Goal: Browse casually: Explore the website without a specific task or goal

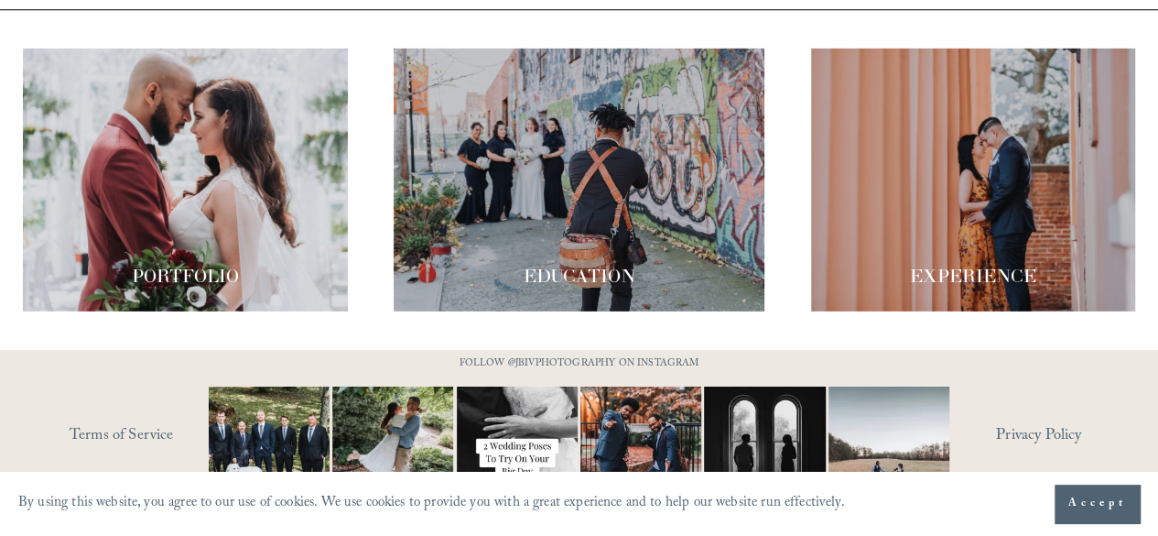
scroll to position [2986, 0]
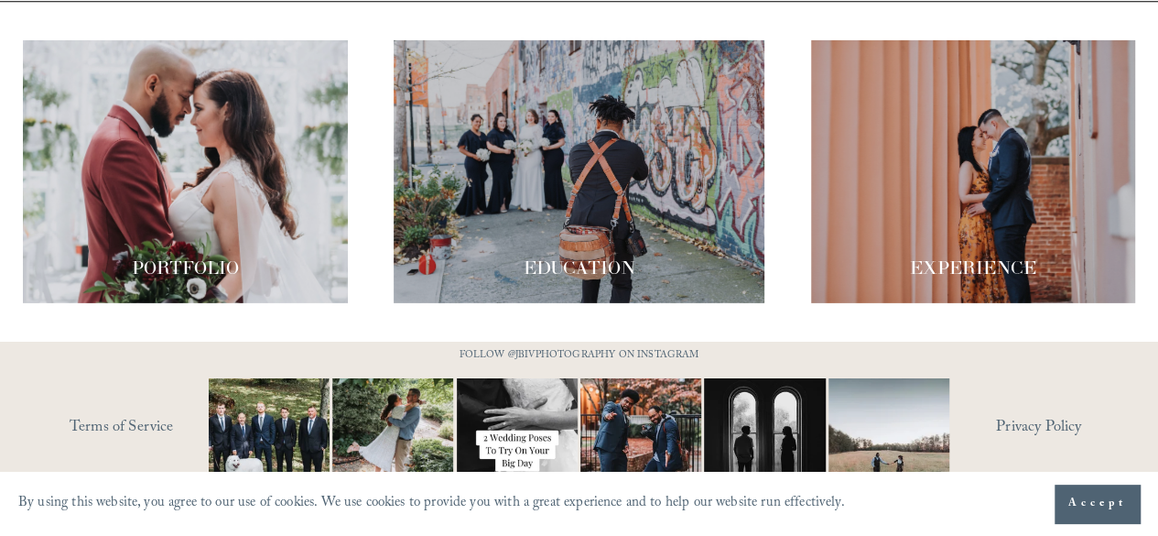
click at [204, 125] on div at bounding box center [185, 171] width 324 height 263
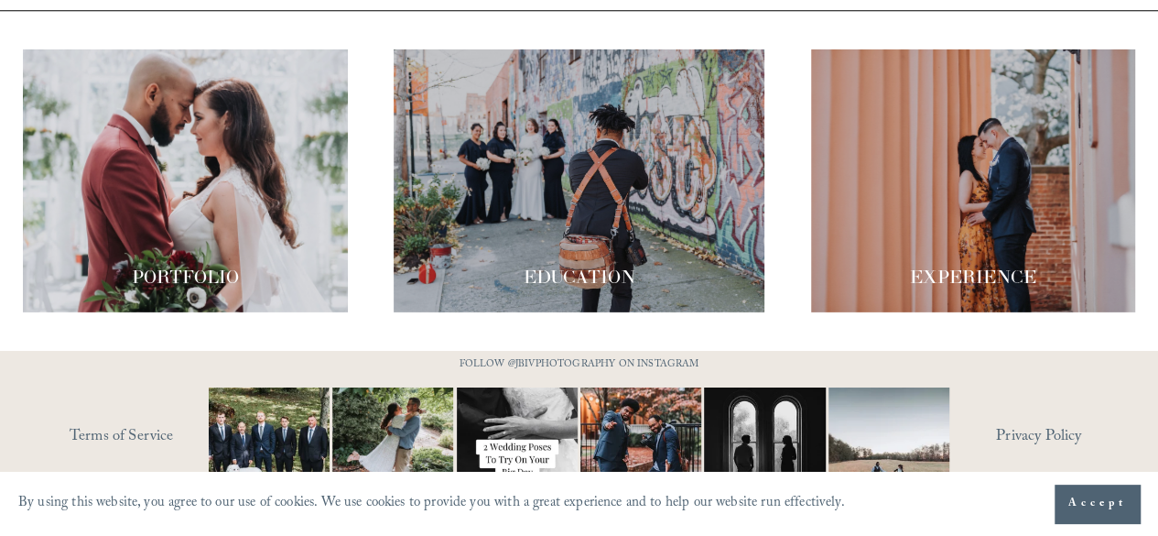
click at [584, 149] on div at bounding box center [579, 180] width 371 height 263
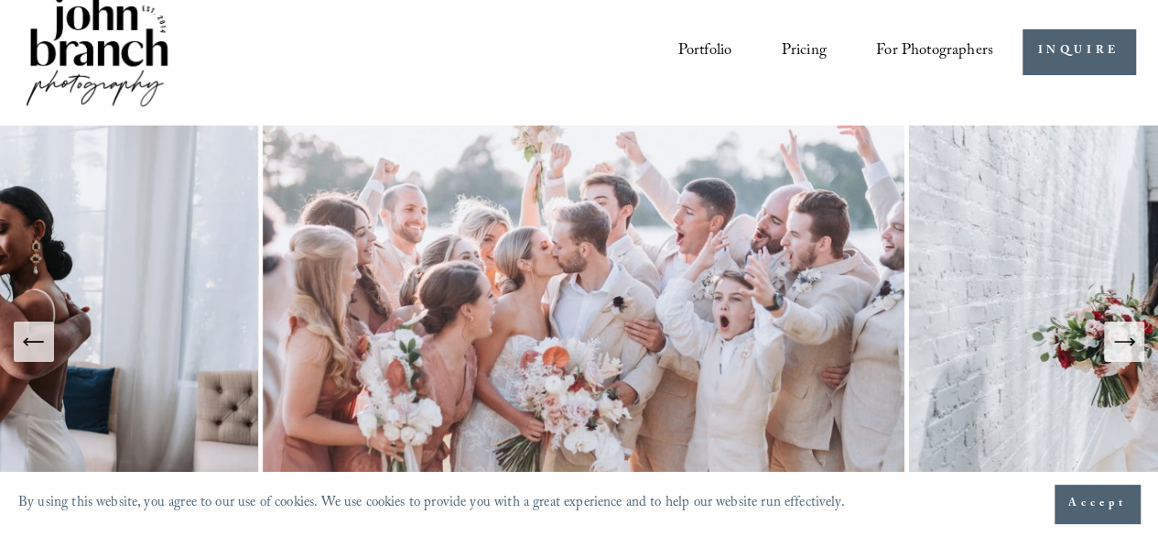
scroll to position [0, 0]
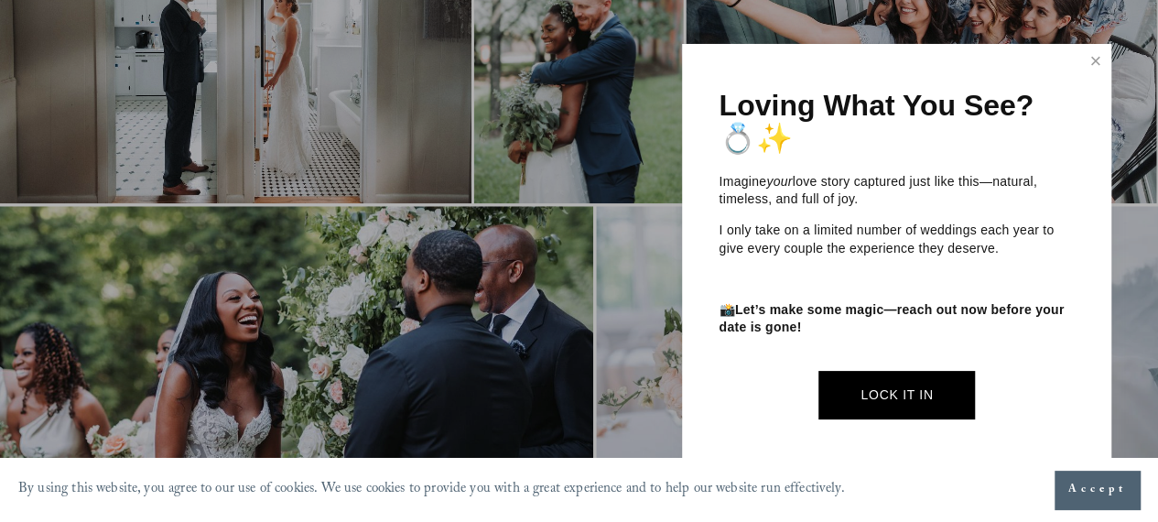
scroll to position [925, 0]
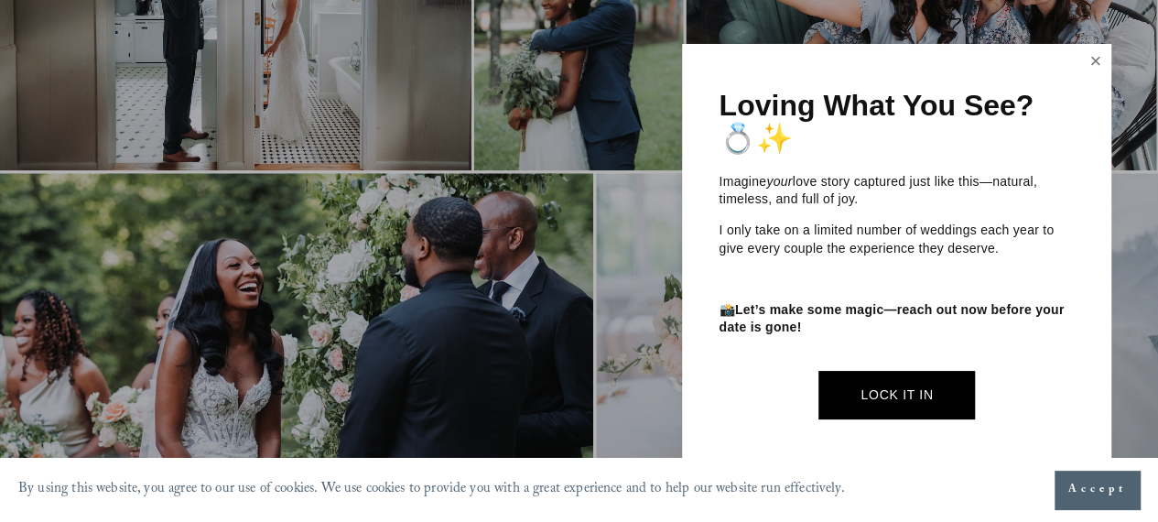
click at [1095, 57] on link "Close" at bounding box center [1095, 61] width 27 height 29
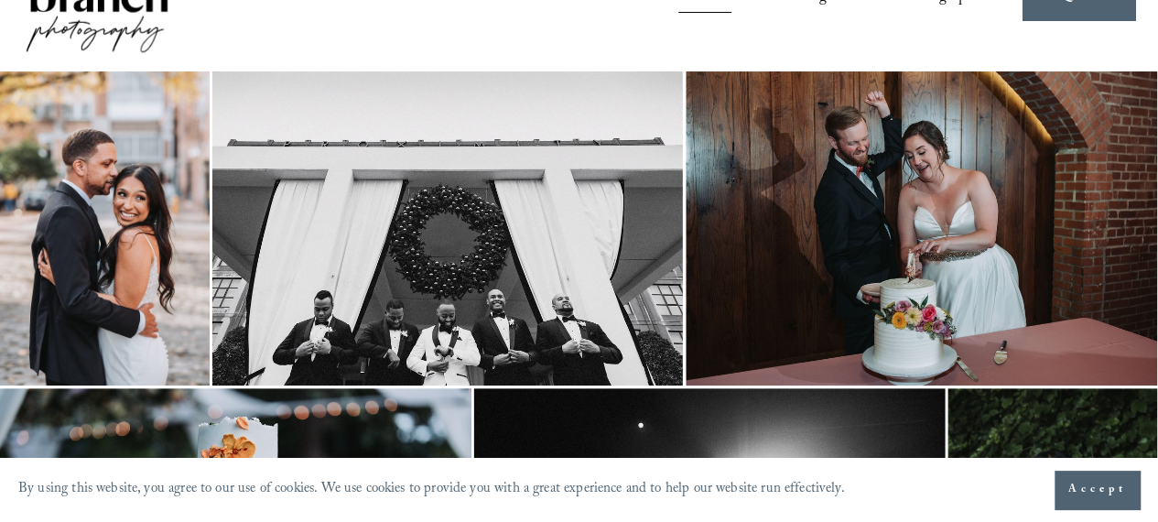
scroll to position [0, 0]
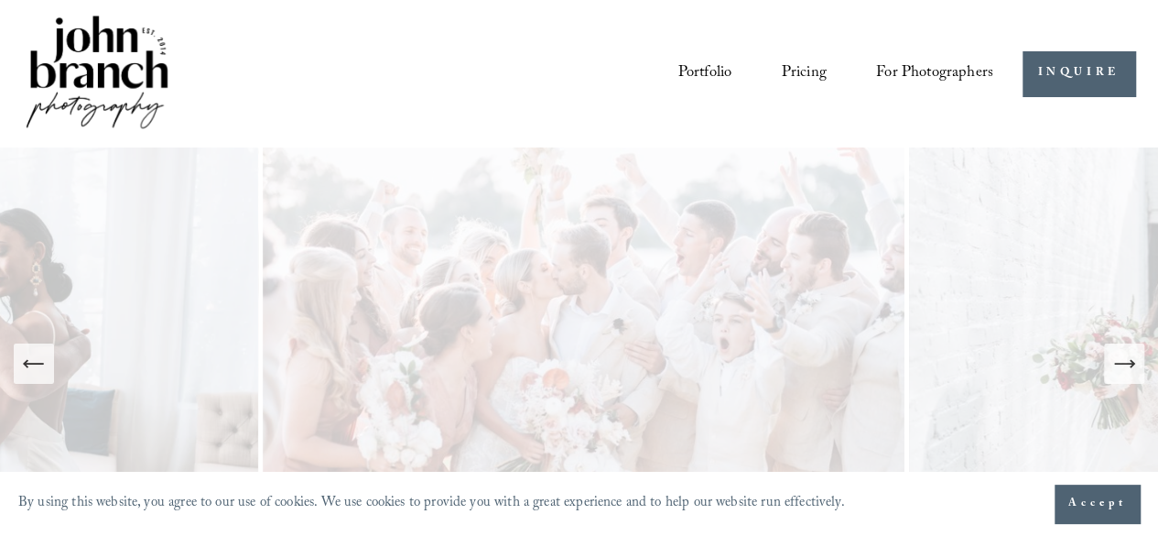
click at [1133, 356] on icon "Next Slide" at bounding box center [1125, 364] width 26 height 26
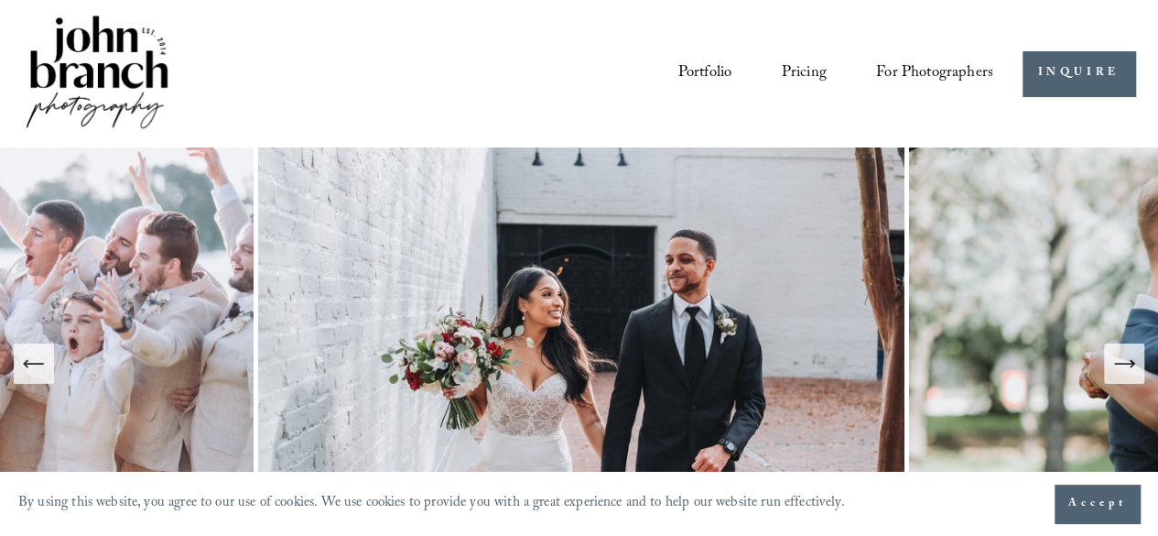
click at [1133, 356] on icon "Next Slide" at bounding box center [1125, 364] width 26 height 26
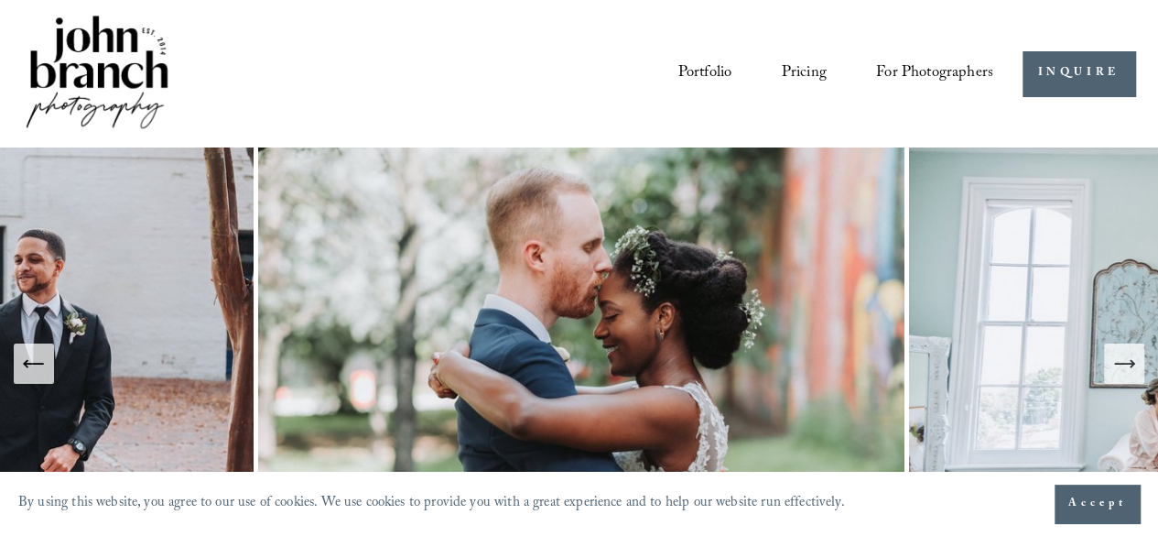
click at [1133, 356] on icon "Next Slide" at bounding box center [1125, 364] width 26 height 26
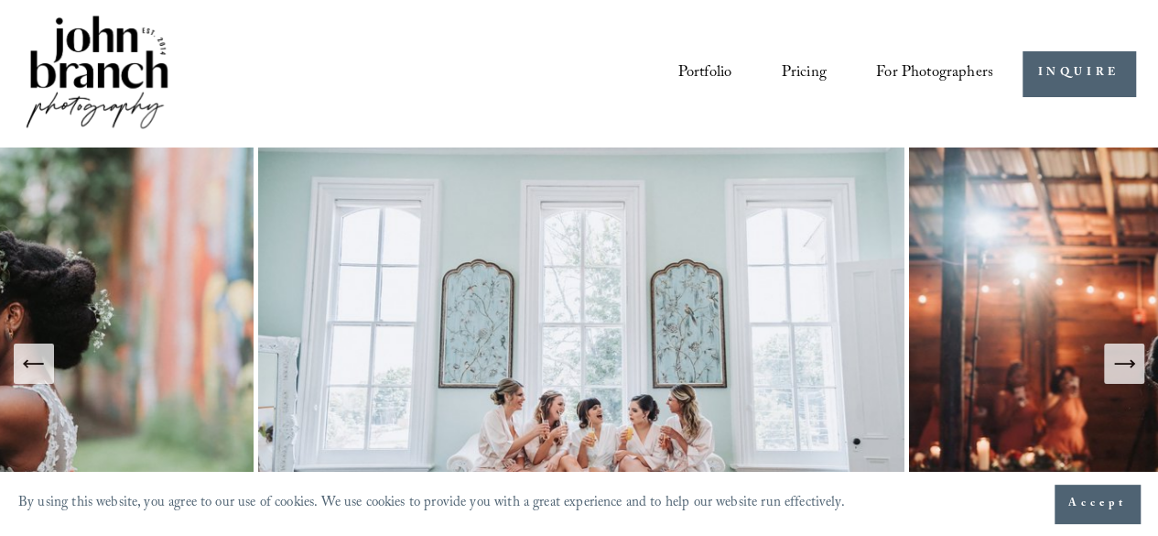
click at [1133, 356] on icon "Next Slide" at bounding box center [1125, 364] width 26 height 26
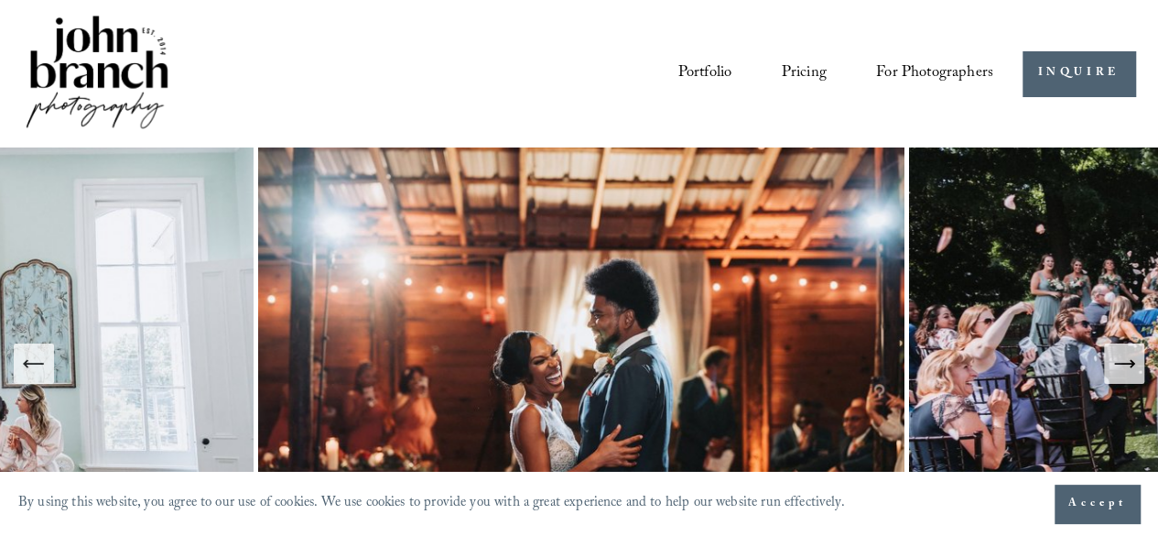
click at [1133, 356] on icon "Next Slide" at bounding box center [1125, 364] width 26 height 26
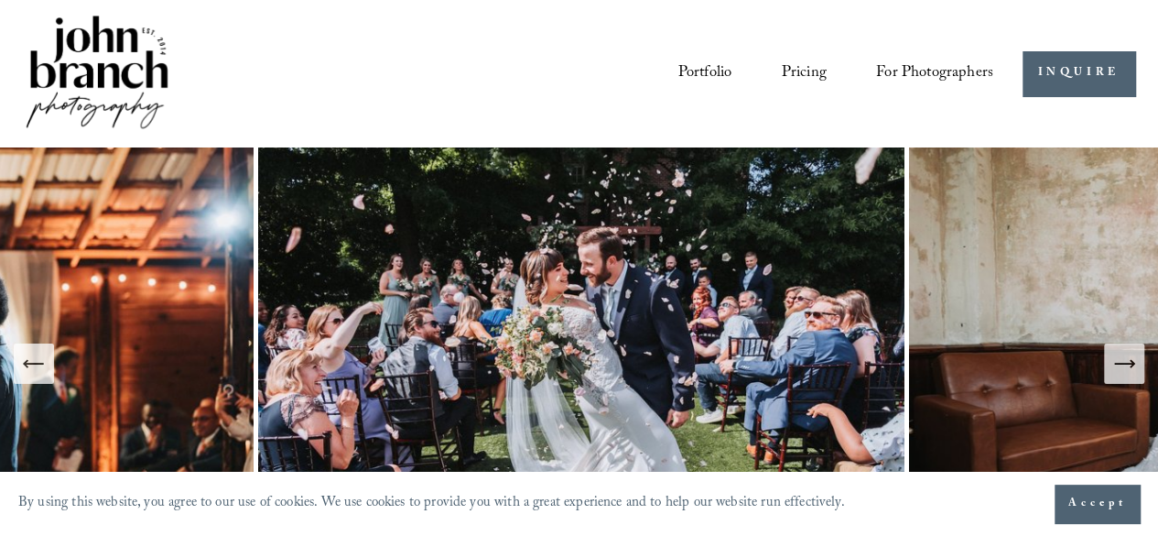
click at [1133, 356] on icon "Next Slide" at bounding box center [1125, 364] width 26 height 26
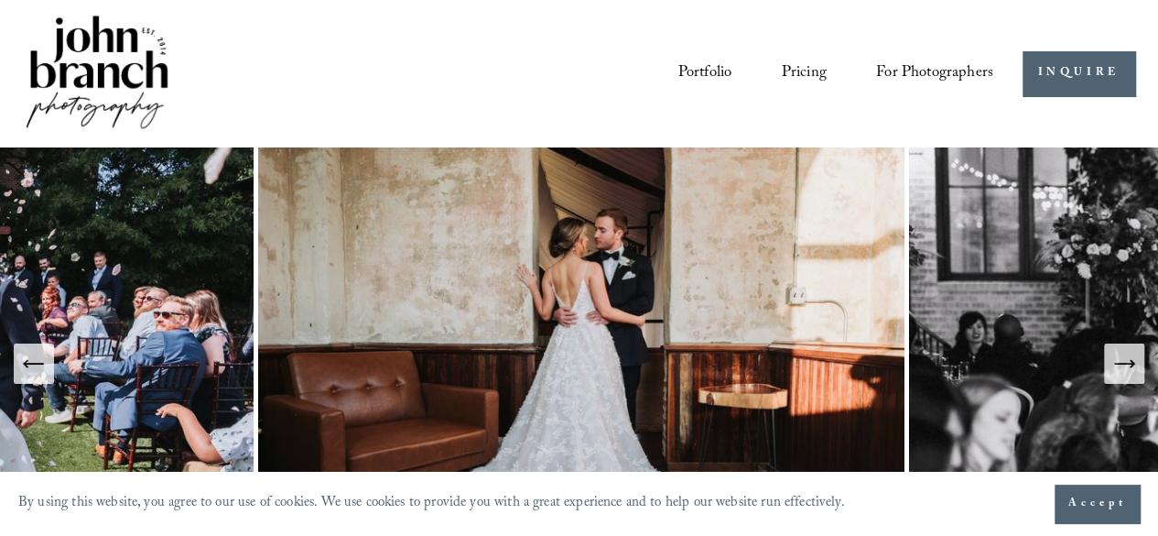
click at [1133, 356] on icon "Next Slide" at bounding box center [1125, 364] width 26 height 26
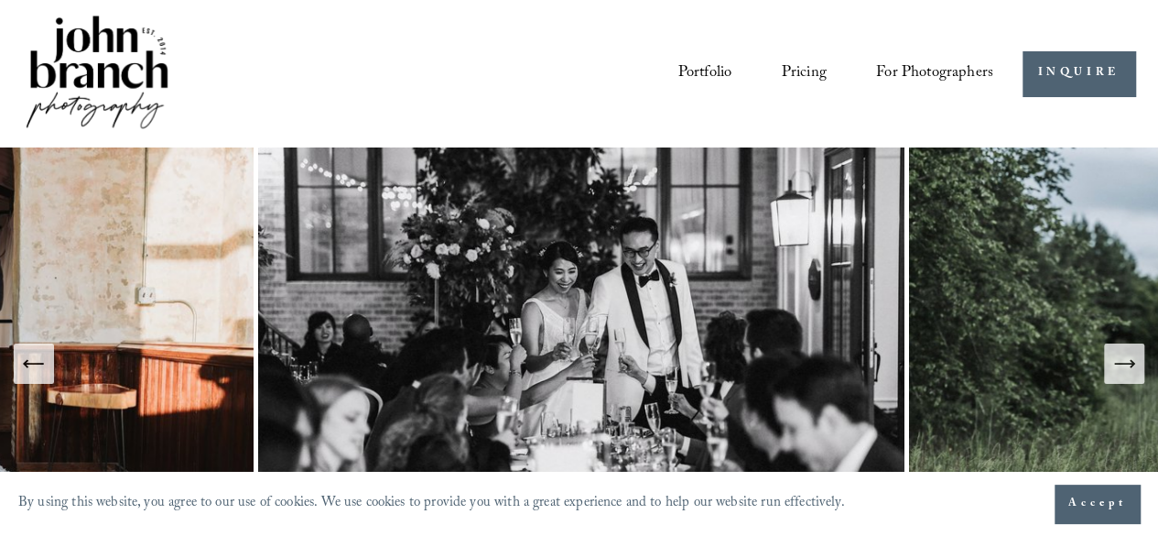
click at [1132, 356] on icon "Next Slide" at bounding box center [1125, 364] width 26 height 26
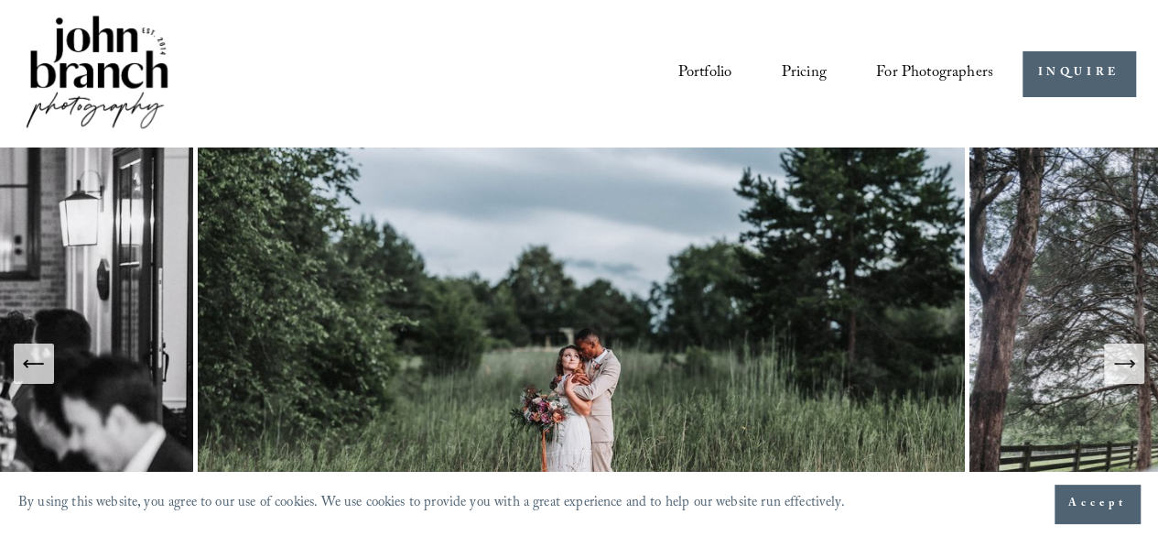
click at [1132, 356] on icon "Next Slide" at bounding box center [1125, 364] width 26 height 26
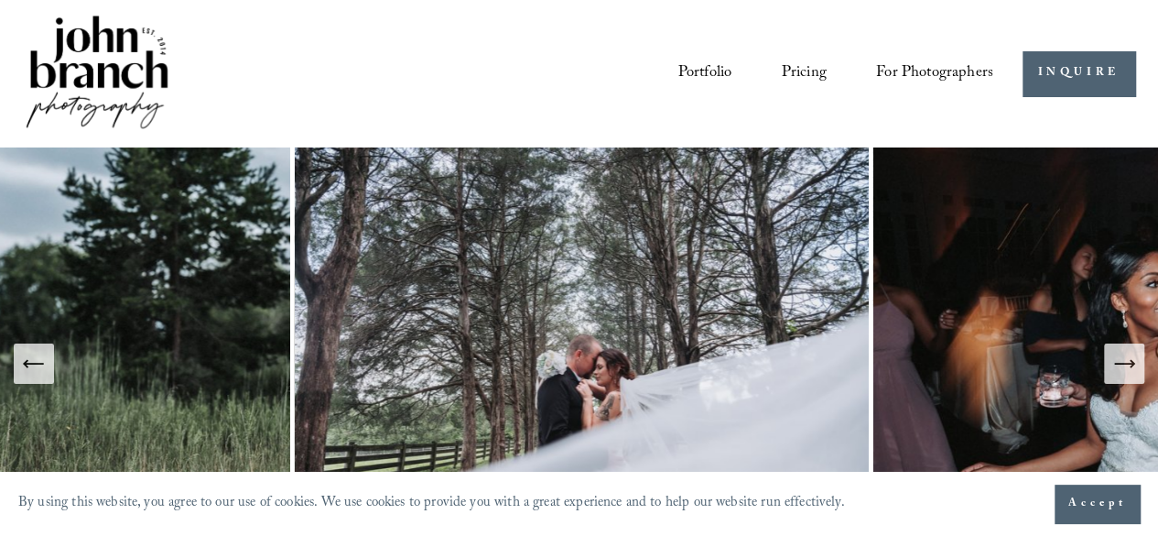
click at [1132, 356] on icon "Next Slide" at bounding box center [1125, 364] width 26 height 26
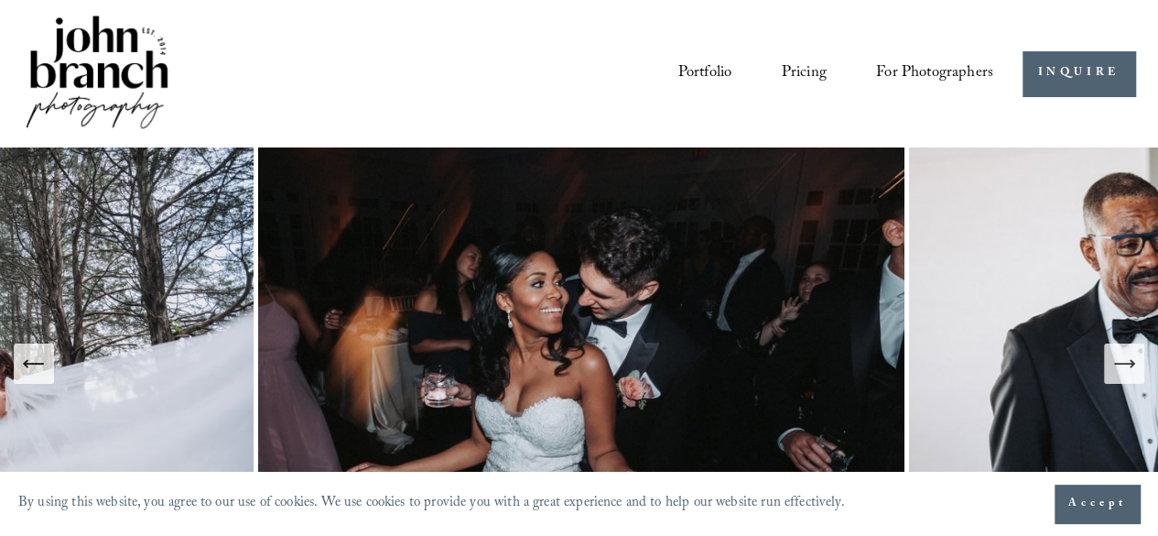
click at [1132, 356] on icon "Next Slide" at bounding box center [1125, 364] width 26 height 26
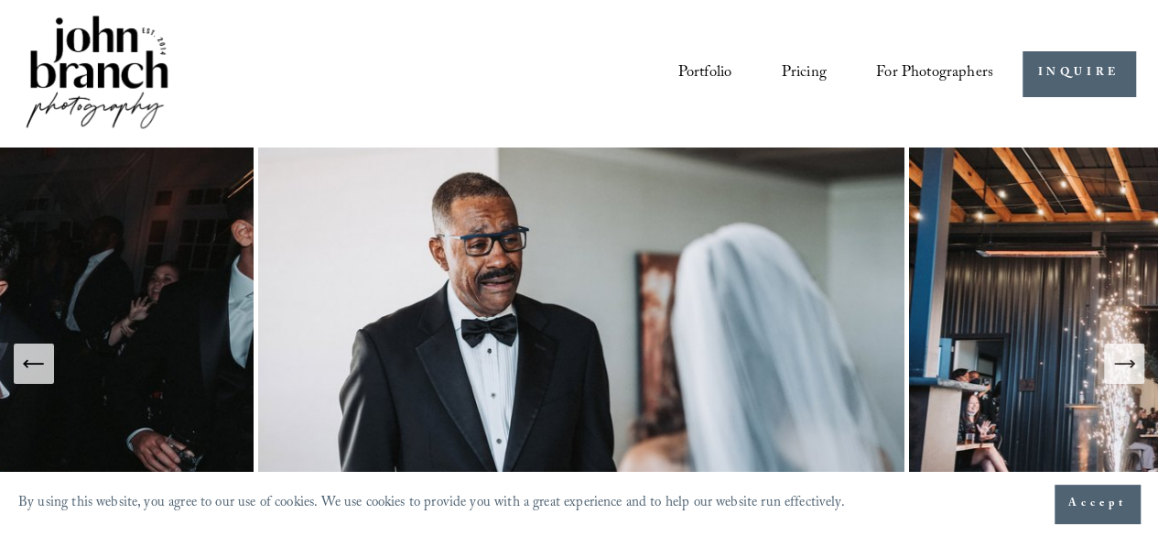
click at [1132, 356] on icon "Next Slide" at bounding box center [1125, 364] width 26 height 26
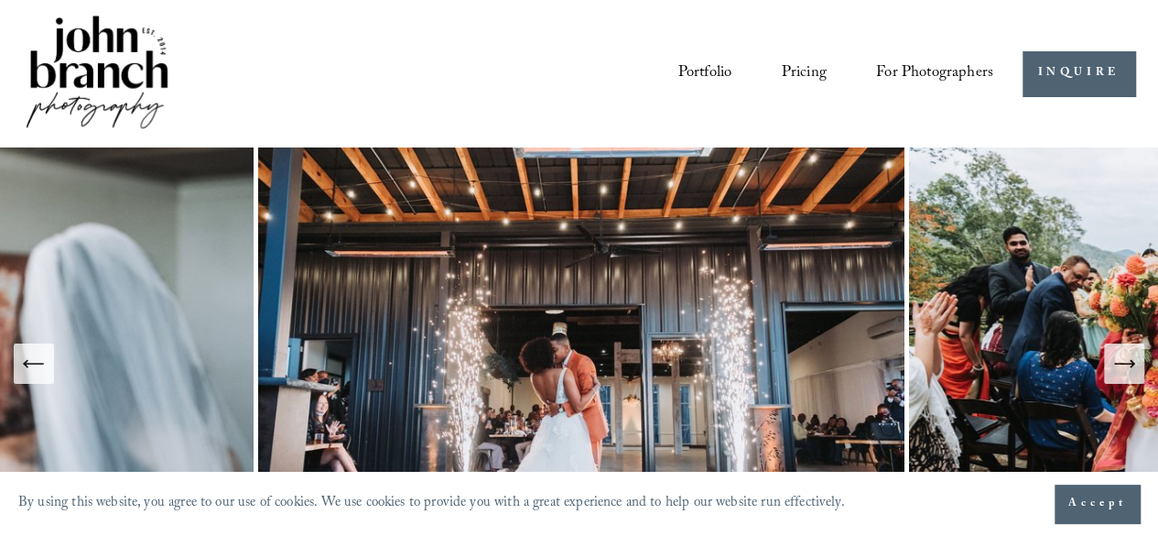
click at [1132, 356] on icon "Next Slide" at bounding box center [1125, 364] width 26 height 26
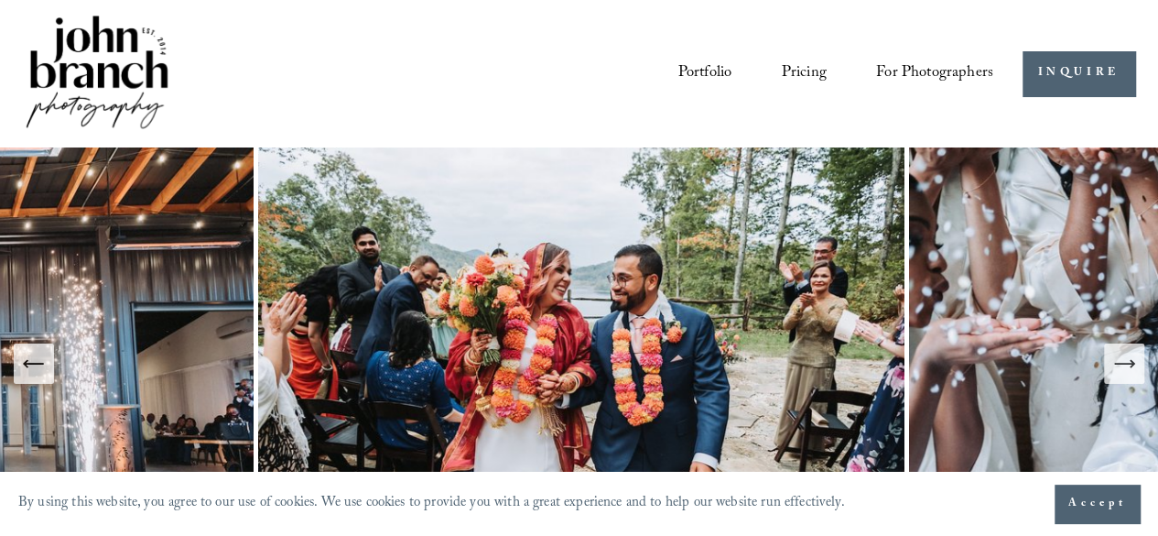
click at [1132, 356] on icon "Next Slide" at bounding box center [1125, 364] width 26 height 26
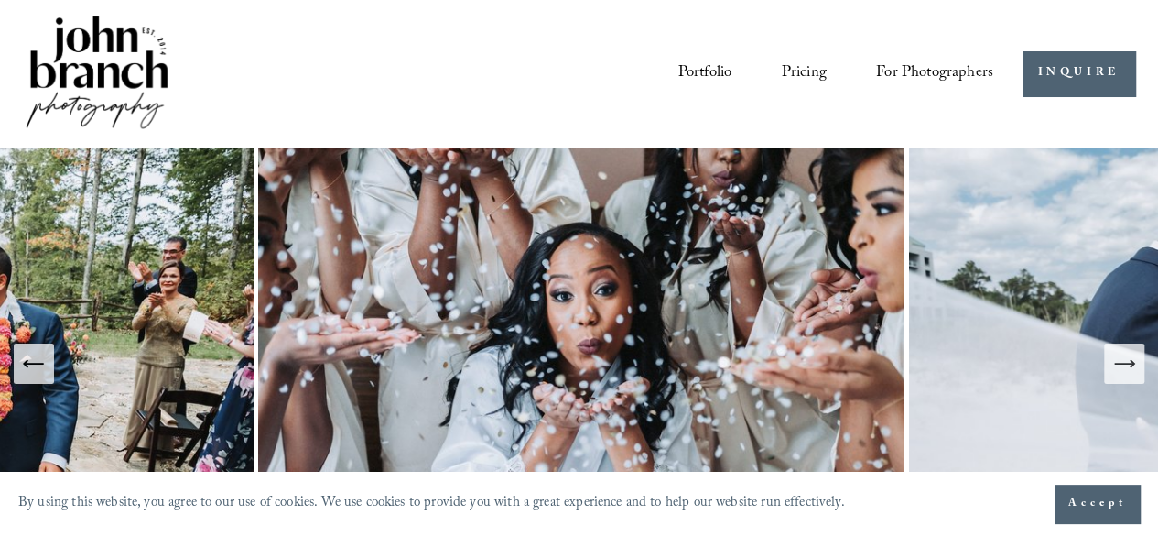
click at [1123, 349] on button "Next Slide" at bounding box center [1124, 363] width 40 height 40
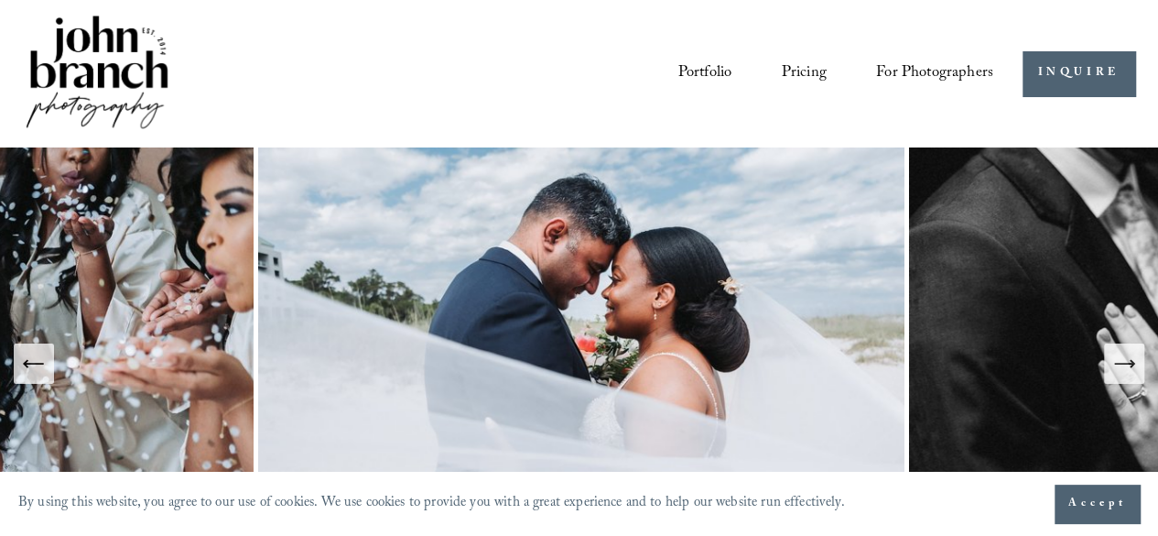
click at [1123, 349] on button "Next Slide" at bounding box center [1124, 363] width 40 height 40
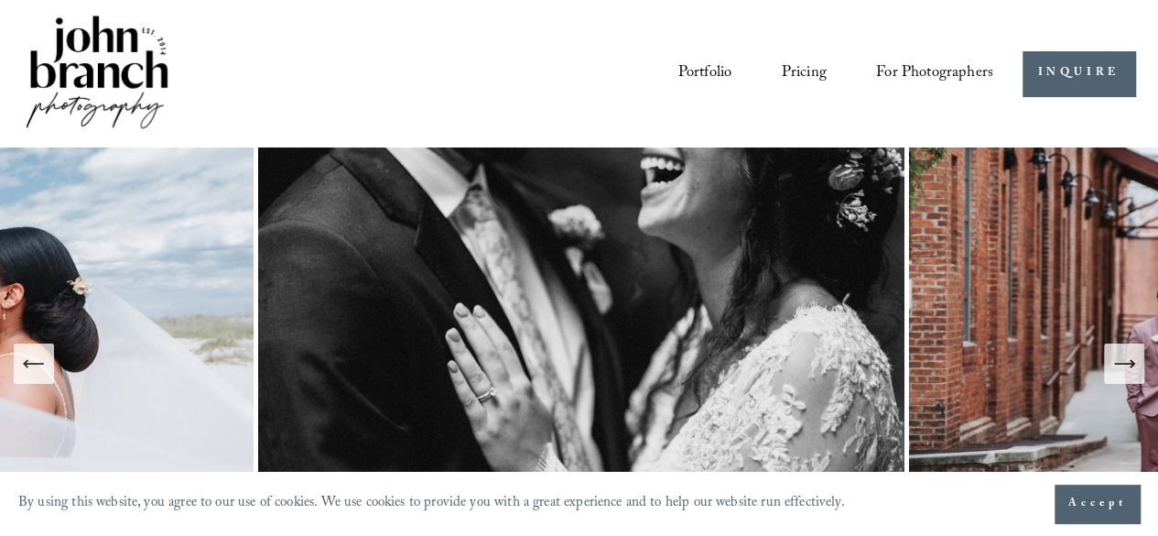
click at [1123, 349] on button "Next Slide" at bounding box center [1124, 363] width 40 height 40
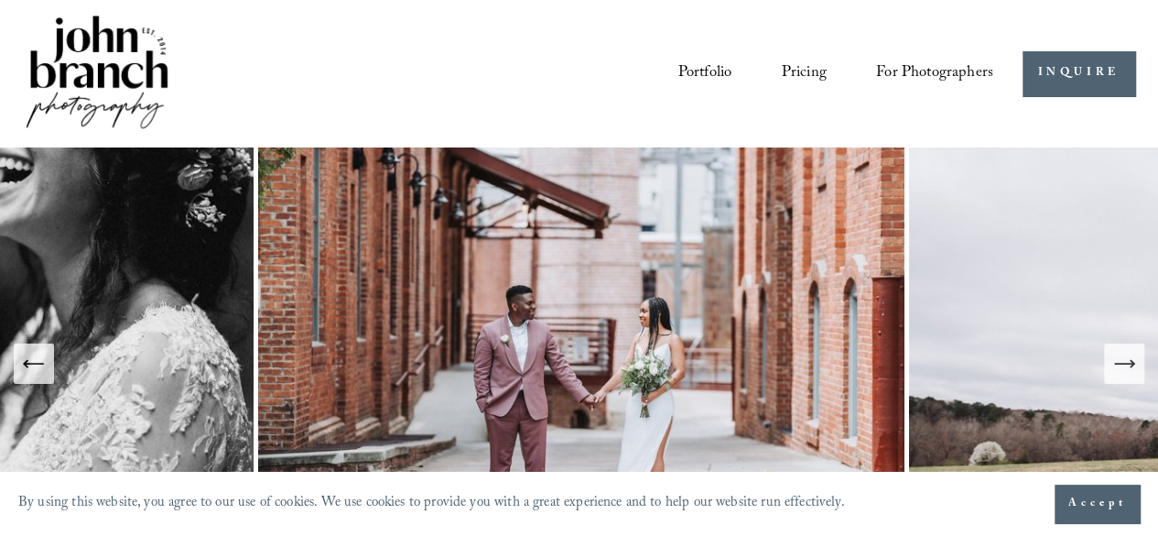
click at [1123, 349] on button "Next Slide" at bounding box center [1124, 363] width 40 height 40
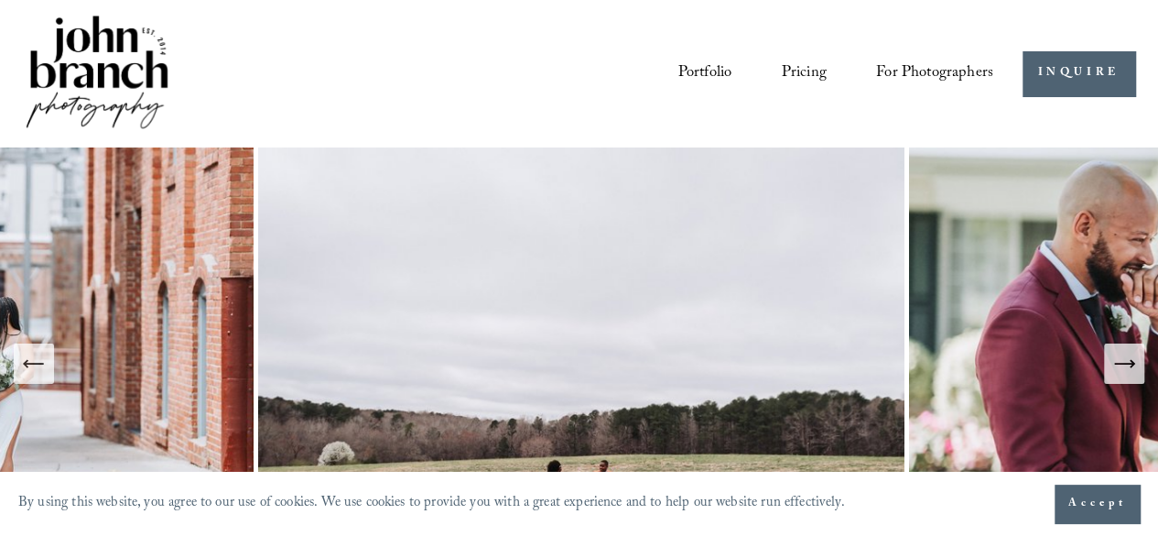
click at [1123, 349] on button "Next Slide" at bounding box center [1124, 363] width 40 height 40
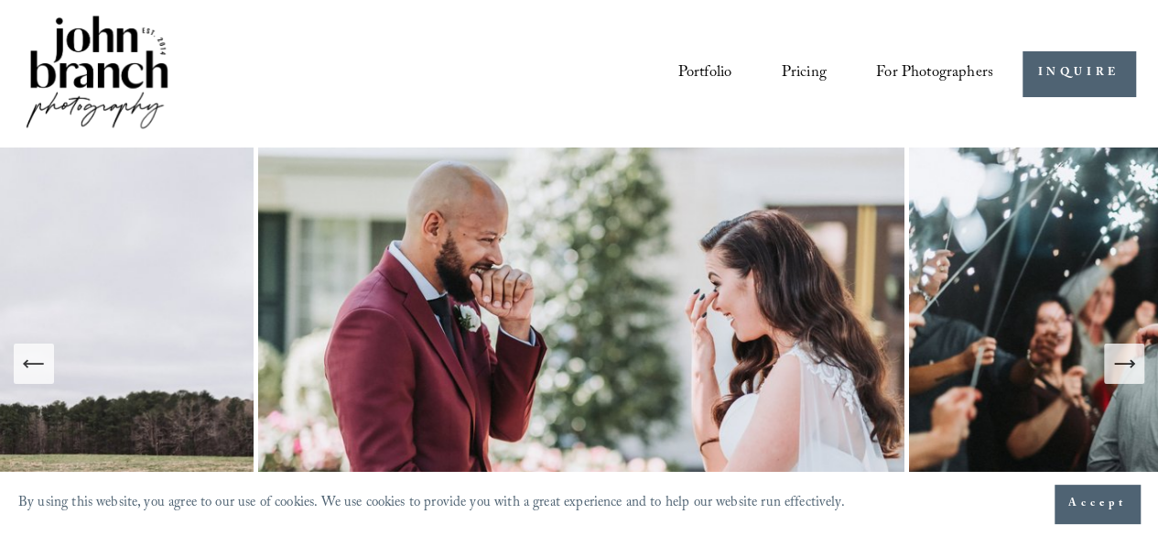
click at [1123, 349] on button "Next Slide" at bounding box center [1124, 363] width 40 height 40
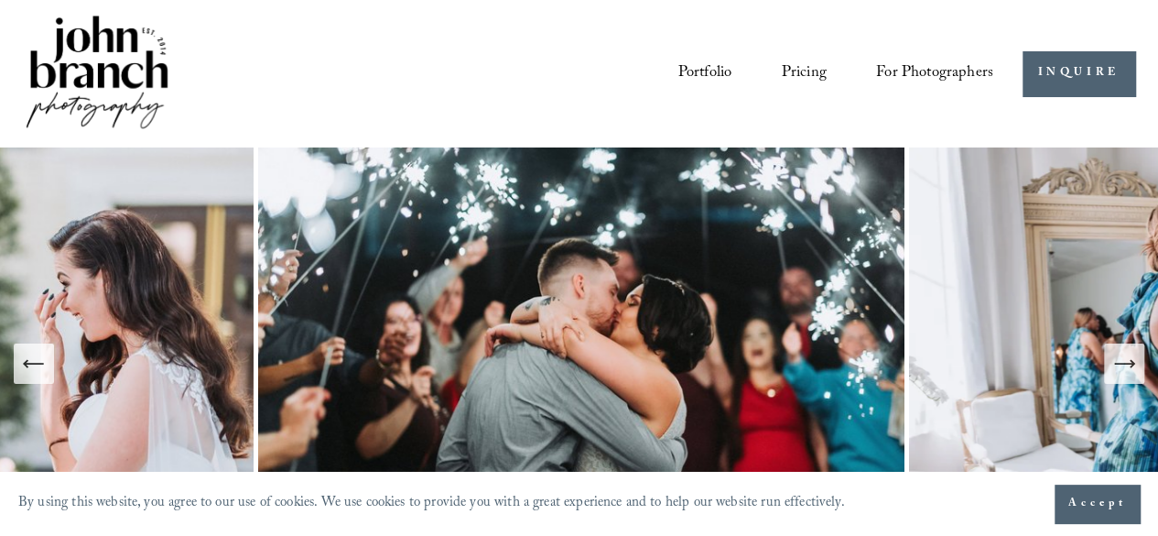
click at [1123, 349] on button "Next Slide" at bounding box center [1124, 363] width 40 height 40
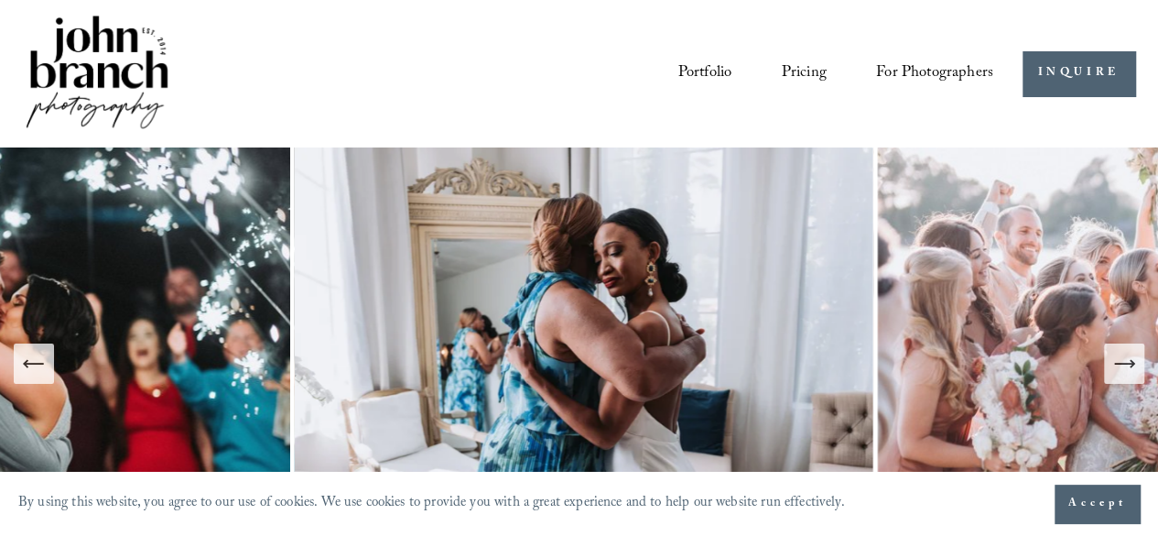
click at [1123, 349] on button "Next Slide" at bounding box center [1124, 363] width 40 height 40
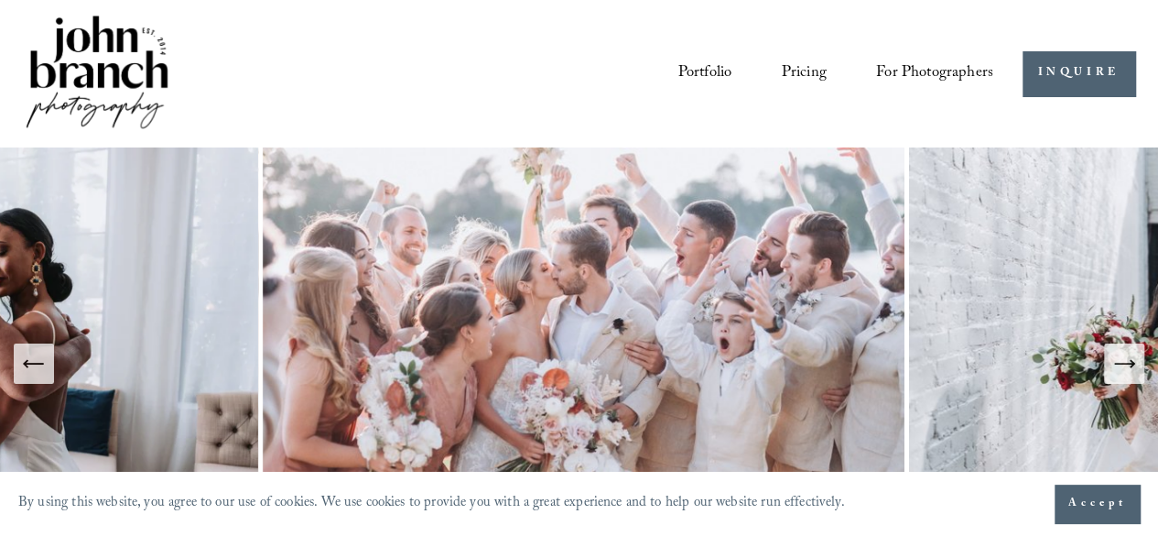
click at [1119, 348] on button "Next Slide" at bounding box center [1124, 363] width 40 height 40
